Goal: Information Seeking & Learning: Find specific fact

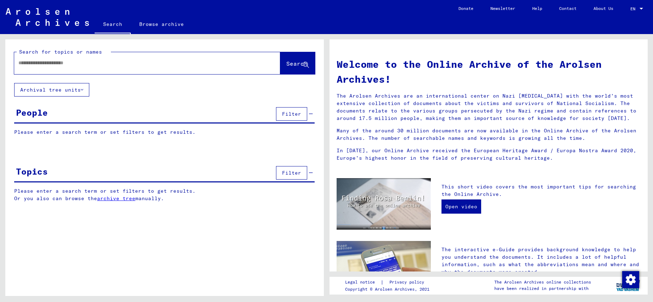
click at [135, 60] on input "text" at bounding box center [138, 62] width 241 height 7
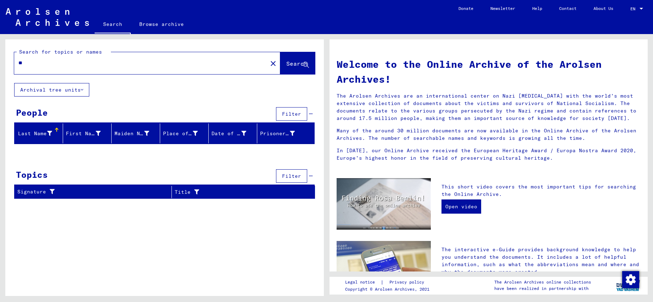
type input "*"
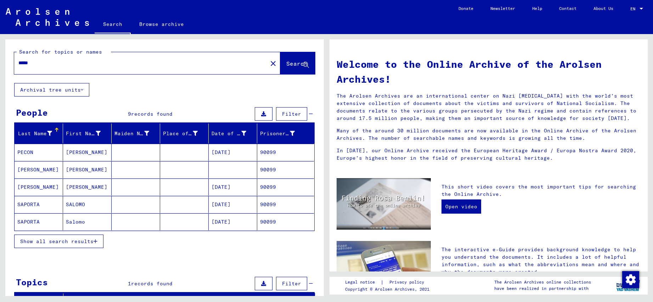
click at [74, 248] on div "Show all search results" at bounding box center [164, 241] width 301 height 21
click at [71, 244] on span "Show all search results" at bounding box center [56, 241] width 73 height 6
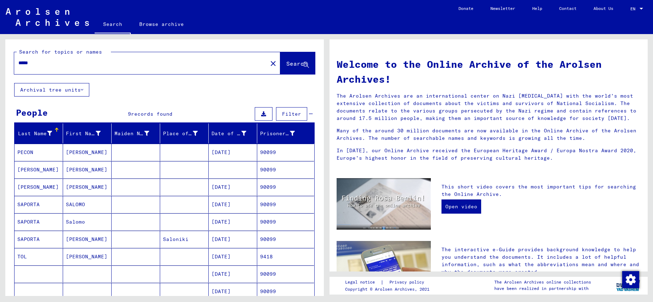
click at [170, 67] on div "*****" at bounding box center [136, 63] width 245 height 16
click at [87, 66] on input "*****" at bounding box center [138, 62] width 241 height 7
type input "**********"
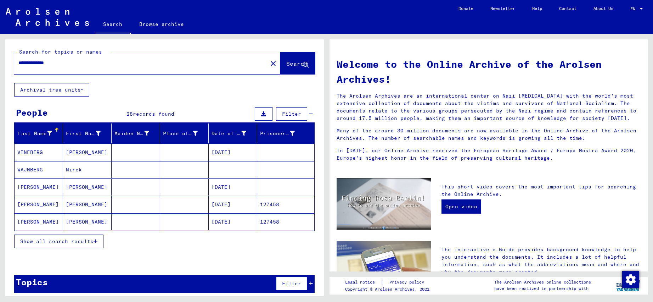
click at [59, 236] on button "Show all search results" at bounding box center [58, 240] width 89 height 13
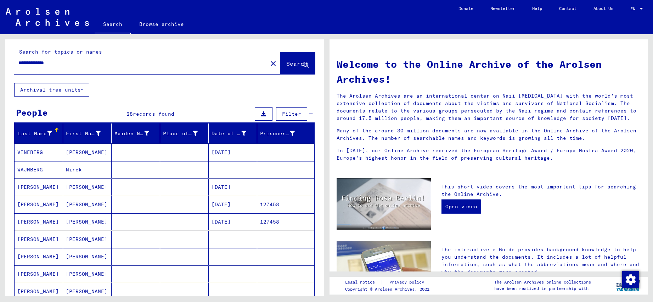
click at [90, 168] on mat-cell "Mirek" at bounding box center [87, 169] width 49 height 17
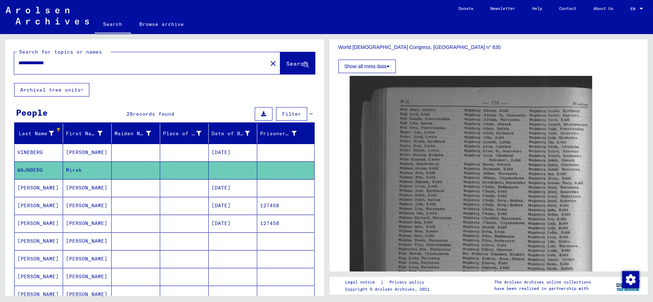
scroll to position [219, 0]
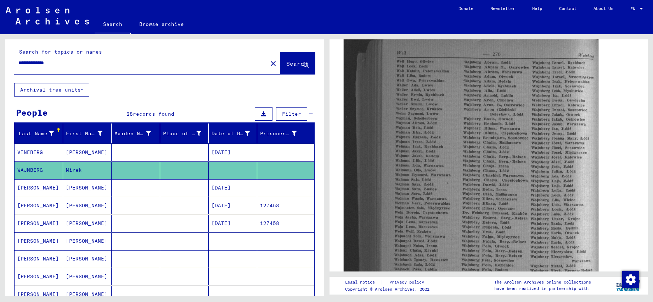
click at [465, 166] on img at bounding box center [470, 214] width 255 height 376
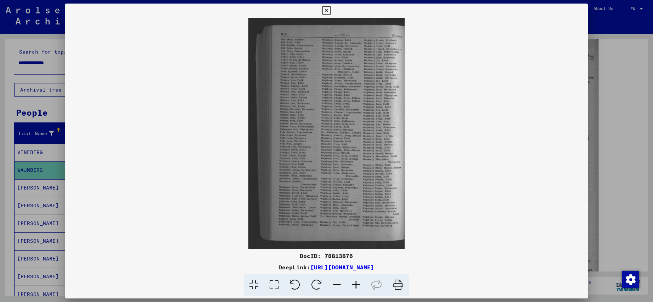
scroll to position [219, 0]
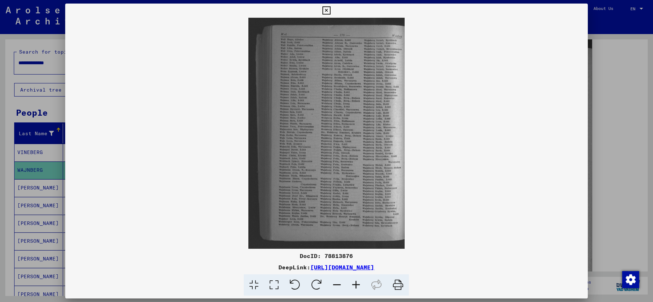
click at [351, 287] on icon at bounding box center [356, 285] width 19 height 22
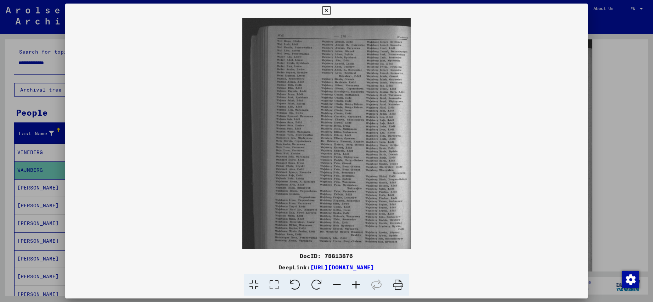
click at [351, 287] on icon at bounding box center [356, 285] width 19 height 22
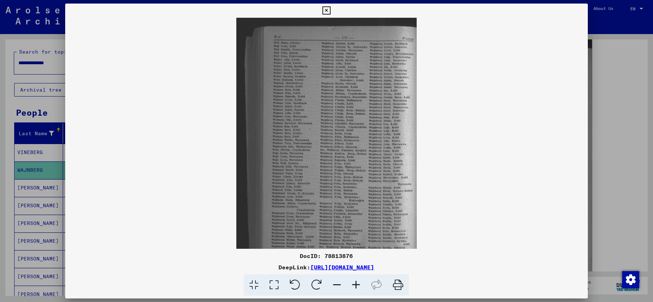
click at [351, 287] on icon at bounding box center [356, 285] width 19 height 22
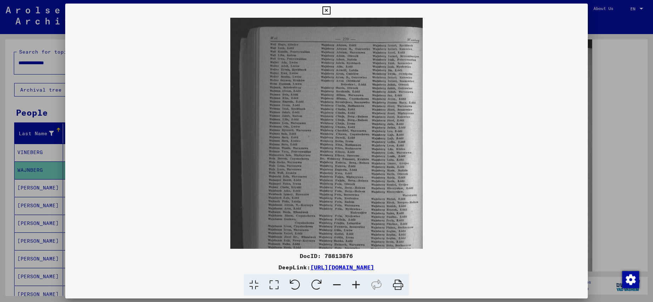
click at [351, 287] on icon at bounding box center [356, 285] width 19 height 22
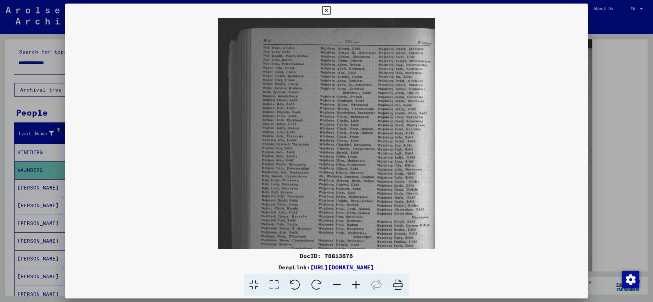
click at [351, 287] on icon at bounding box center [356, 285] width 19 height 22
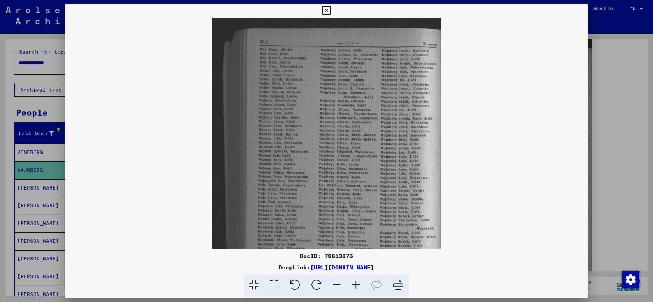
click at [351, 287] on icon at bounding box center [356, 285] width 19 height 22
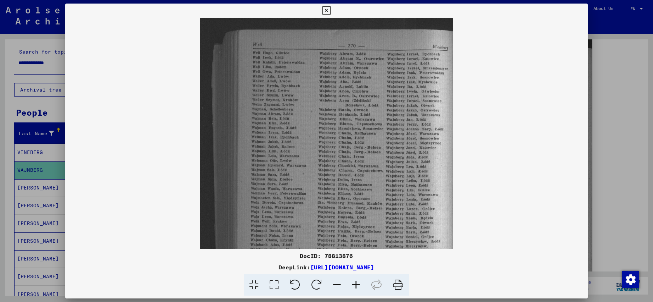
click at [351, 287] on icon at bounding box center [356, 285] width 19 height 22
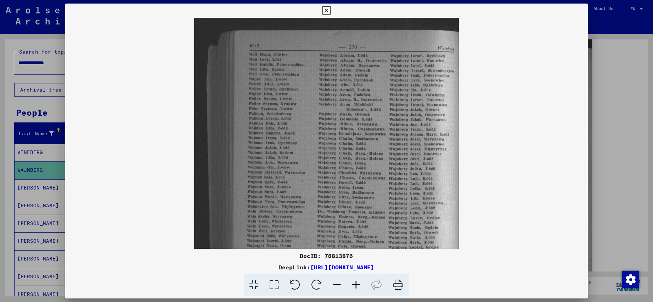
click at [351, 287] on icon at bounding box center [356, 285] width 19 height 22
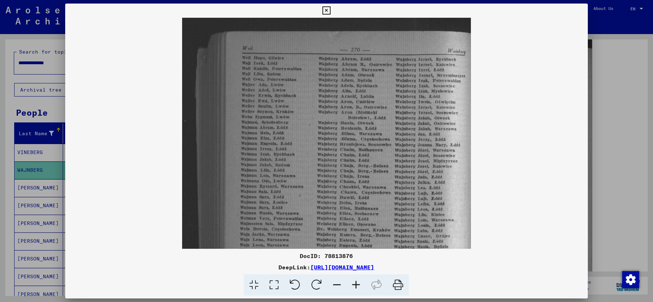
click at [351, 287] on icon at bounding box center [356, 285] width 19 height 22
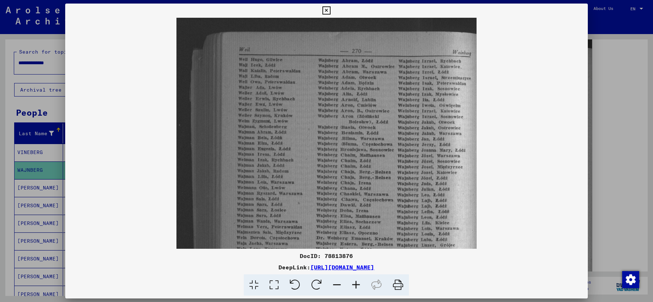
click at [351, 287] on icon at bounding box center [356, 285] width 19 height 22
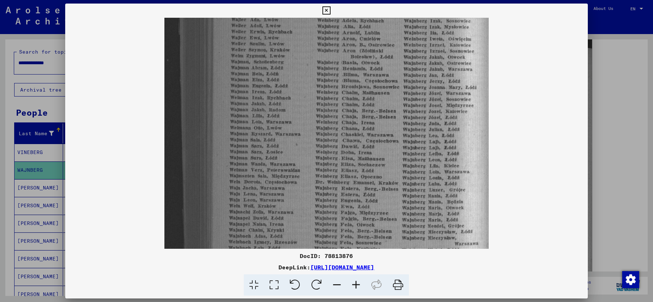
scroll to position [87, 0]
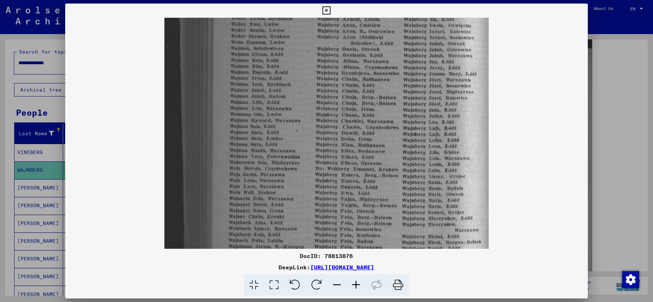
drag, startPoint x: 386, startPoint y: 206, endPoint x: 379, endPoint y: 119, distance: 87.1
click at [379, 119] on img at bounding box center [326, 170] width 325 height 479
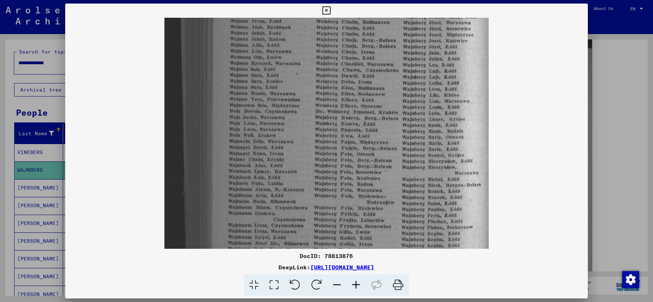
scroll to position [143, 0]
drag, startPoint x: 385, startPoint y: 212, endPoint x: 373, endPoint y: 156, distance: 57.2
click at [373, 156] on img at bounding box center [326, 114] width 325 height 479
click at [331, 9] on icon at bounding box center [327, 10] width 8 height 9
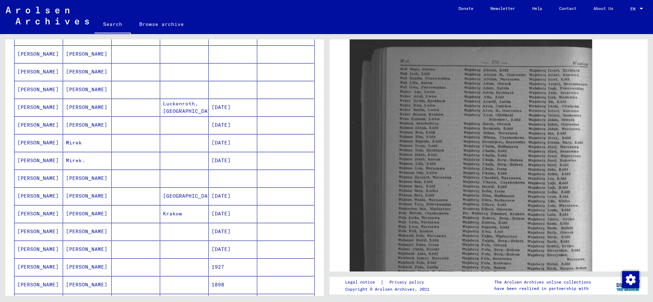
scroll to position [249, 0]
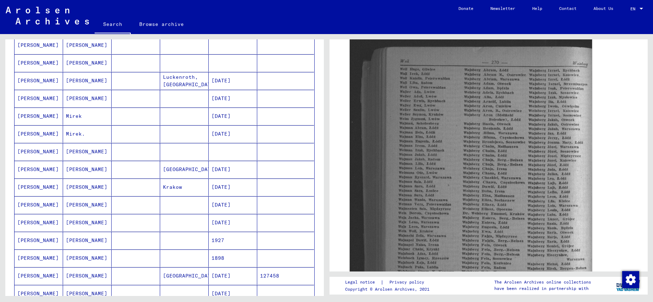
click at [228, 108] on mat-cell "[DATE]" at bounding box center [233, 115] width 49 height 17
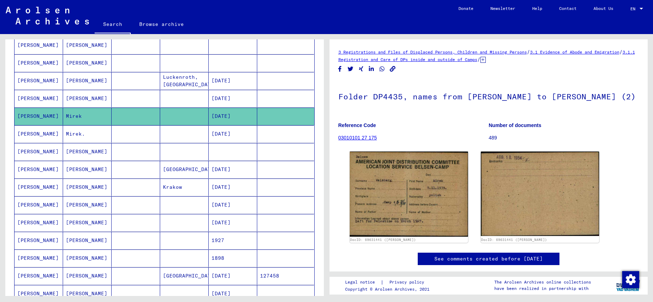
click at [233, 136] on mat-cell "[DATE]" at bounding box center [233, 133] width 49 height 17
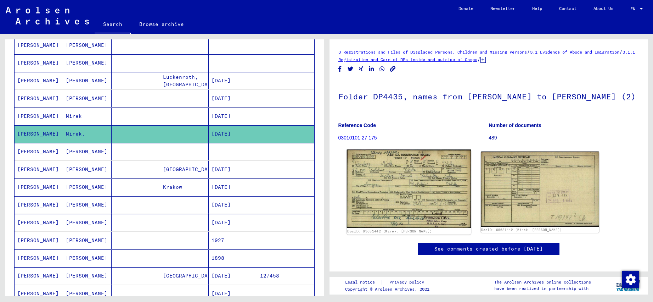
click at [414, 190] on img at bounding box center [409, 189] width 124 height 79
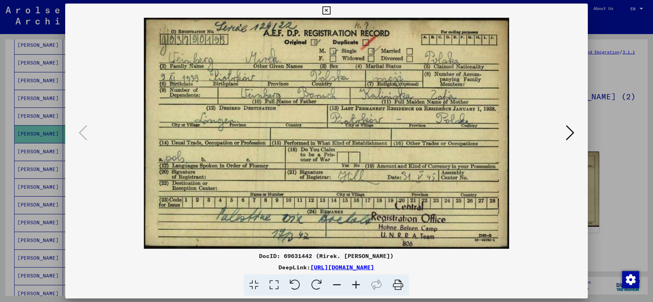
click at [331, 7] on icon at bounding box center [327, 10] width 8 height 9
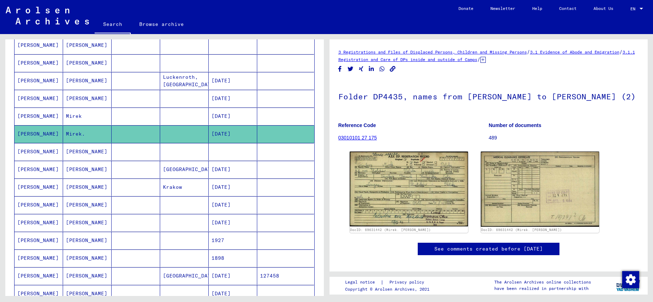
scroll to position [381, 0]
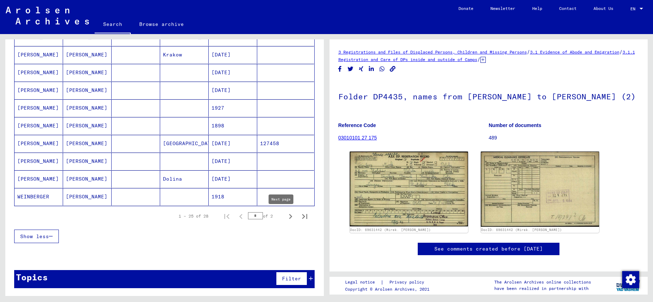
click at [289, 214] on icon "Next page" at bounding box center [290, 216] width 3 height 5
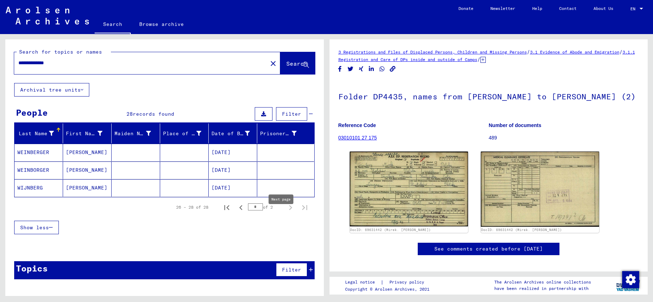
type input "*"
click at [206, 63] on input "**********" at bounding box center [140, 62] width 245 height 7
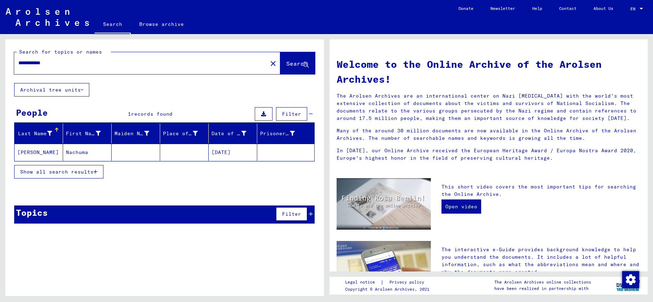
click at [243, 154] on mat-cell "[DATE]" at bounding box center [233, 152] width 49 height 17
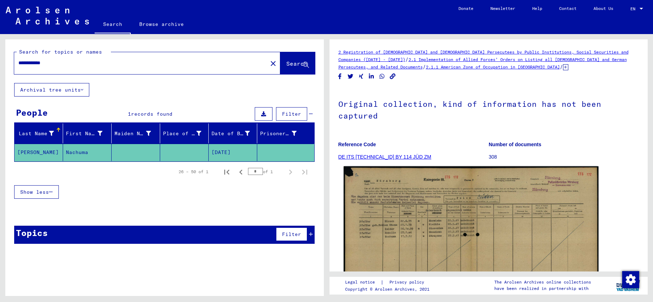
click at [461, 185] on img at bounding box center [470, 256] width 255 height 181
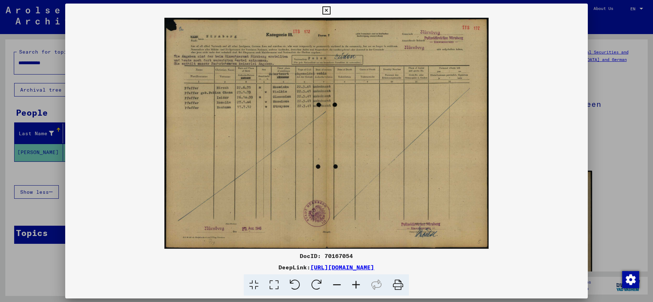
click at [354, 284] on icon at bounding box center [356, 285] width 19 height 22
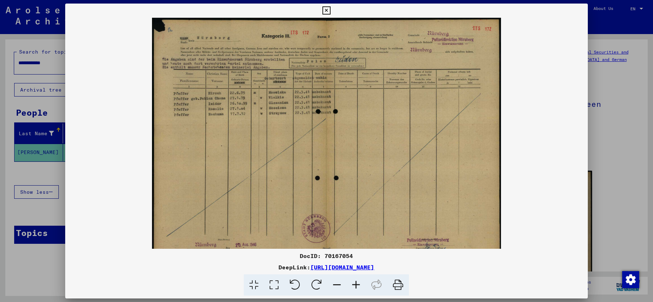
click at [354, 284] on icon at bounding box center [356, 285] width 19 height 22
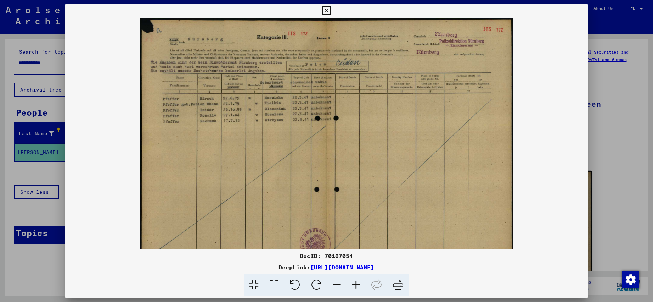
click at [354, 284] on icon at bounding box center [356, 285] width 19 height 22
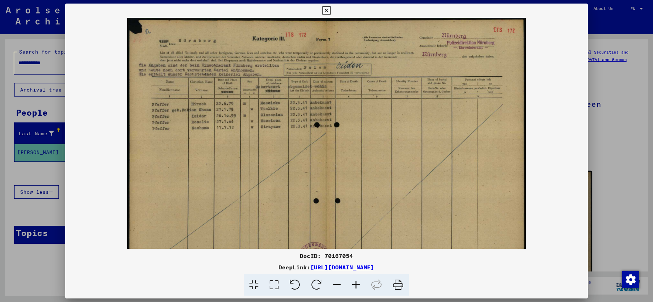
click at [354, 284] on icon at bounding box center [356, 285] width 19 height 22
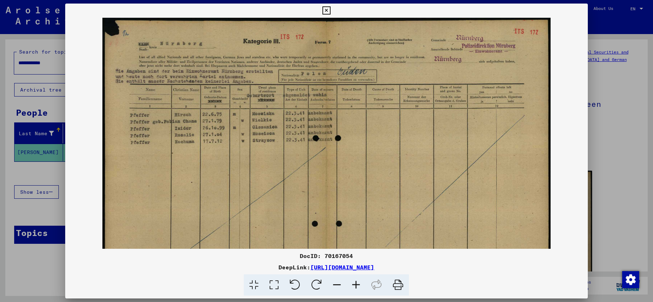
click at [354, 284] on icon at bounding box center [356, 285] width 19 height 22
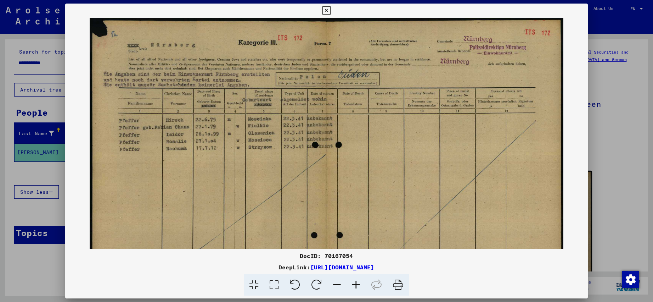
click at [354, 284] on icon at bounding box center [356, 285] width 19 height 22
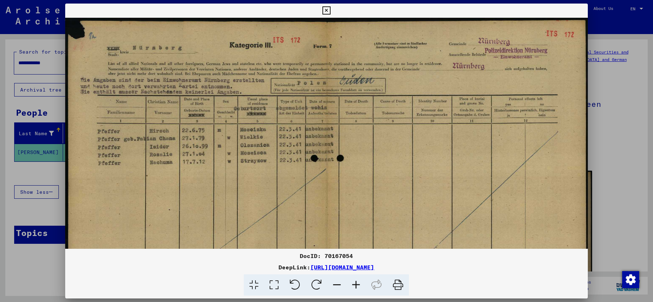
click at [331, 9] on icon at bounding box center [327, 10] width 8 height 9
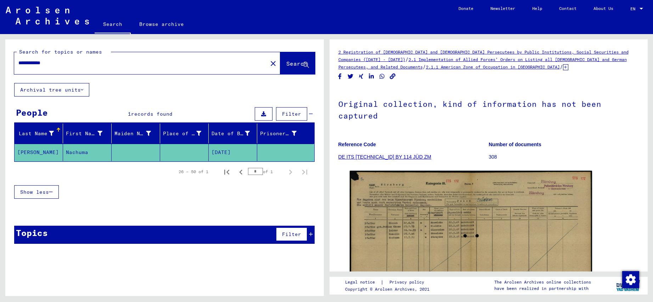
click at [237, 68] on div "**********" at bounding box center [138, 63] width 249 height 16
click at [229, 65] on input "**********" at bounding box center [140, 62] width 245 height 7
type input "**********"
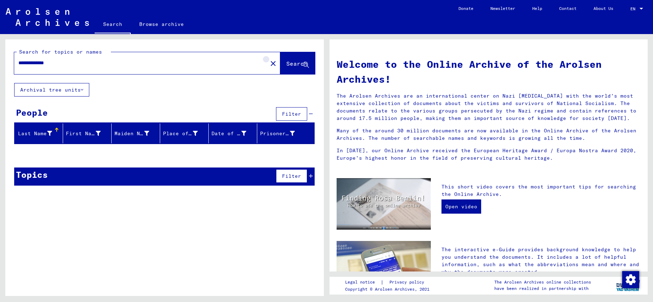
click at [269, 62] on mat-icon "close" at bounding box center [273, 63] width 9 height 9
